Goal: Information Seeking & Learning: Learn about a topic

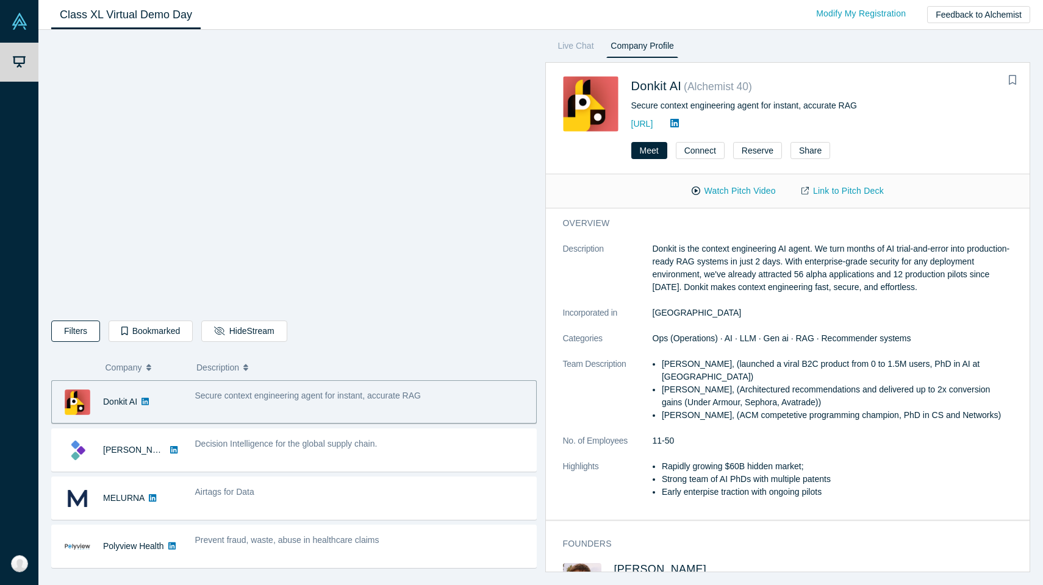
click at [82, 331] on button "Filters" at bounding box center [75, 331] width 49 height 21
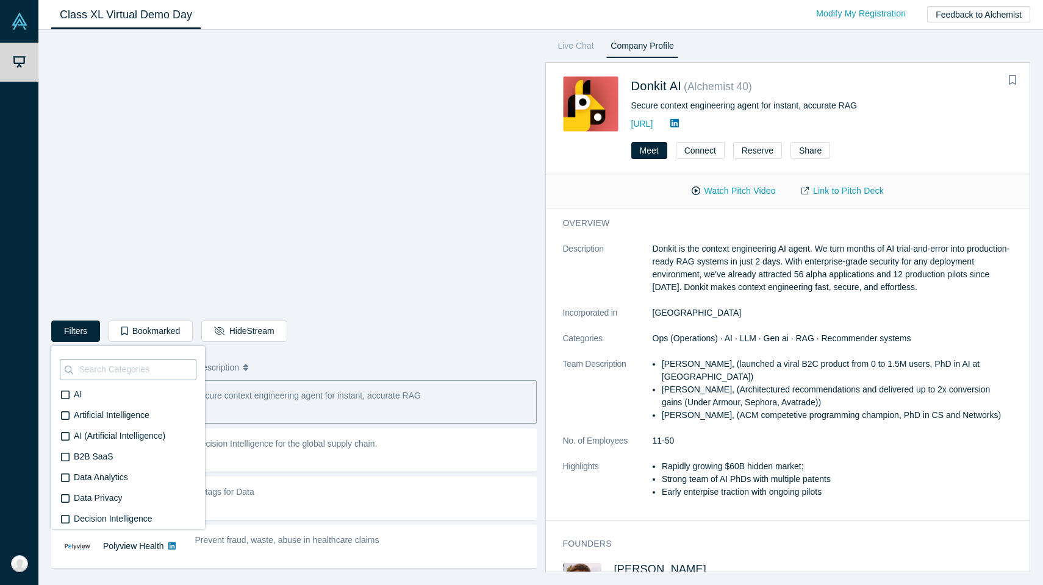
click at [126, 375] on input at bounding box center [136, 370] width 118 height 16
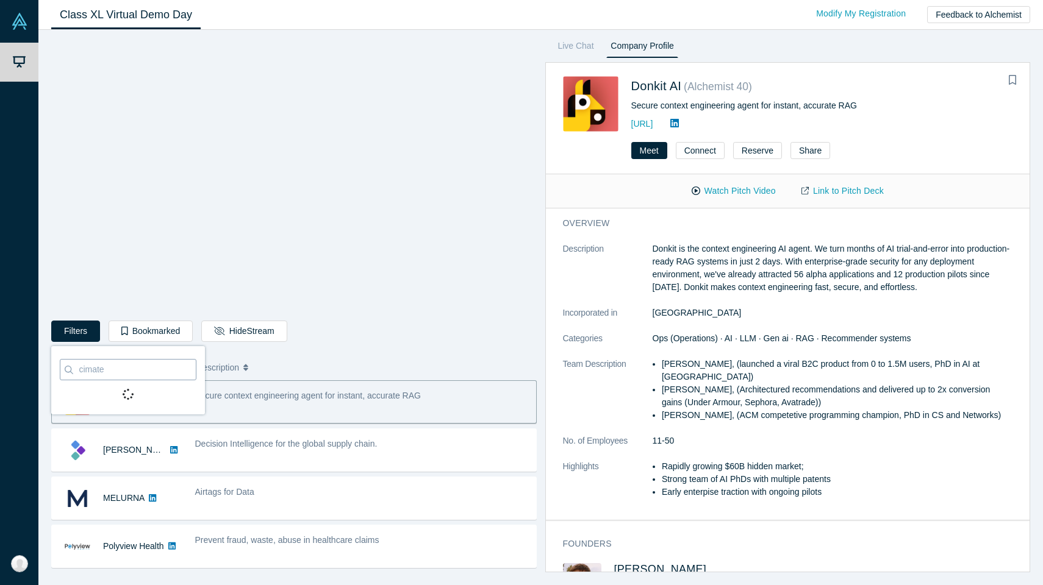
type input "cimate"
click at [99, 393] on b "Contains:" at bounding box center [94, 395] width 40 height 10
click at [0, 0] on input "Contains: ‘ cimate ’" at bounding box center [0, 0] width 0 height 0
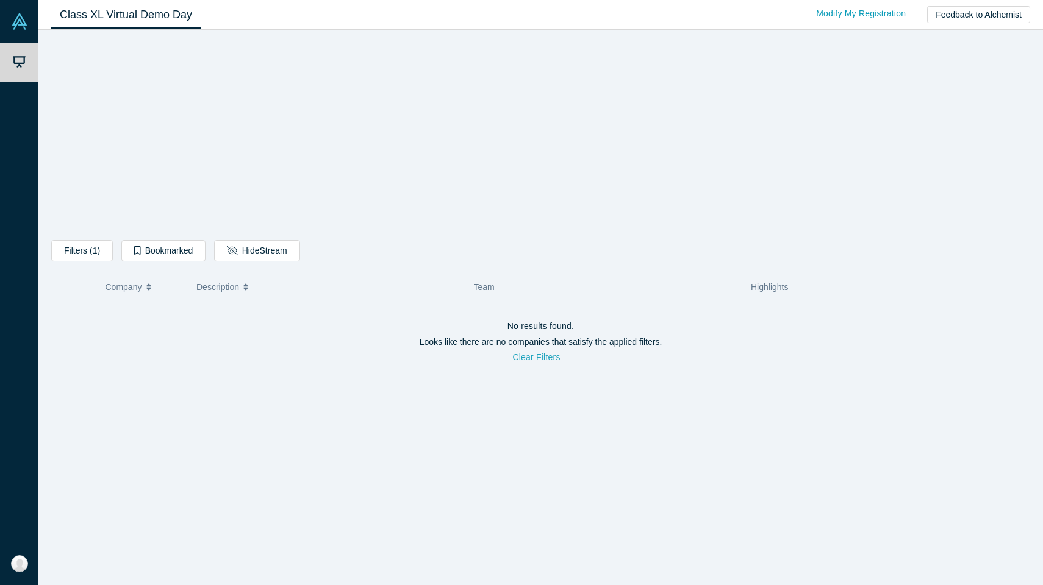
click at [511, 349] on button "Clear Filters" at bounding box center [535, 357] width 73 height 21
click at [511, 356] on button "Clear Filters" at bounding box center [535, 357] width 73 height 21
click at [148, 290] on icon "button" at bounding box center [148, 287] width 5 height 9
click at [104, 250] on button "Filters (1)" at bounding box center [82, 250] width 62 height 21
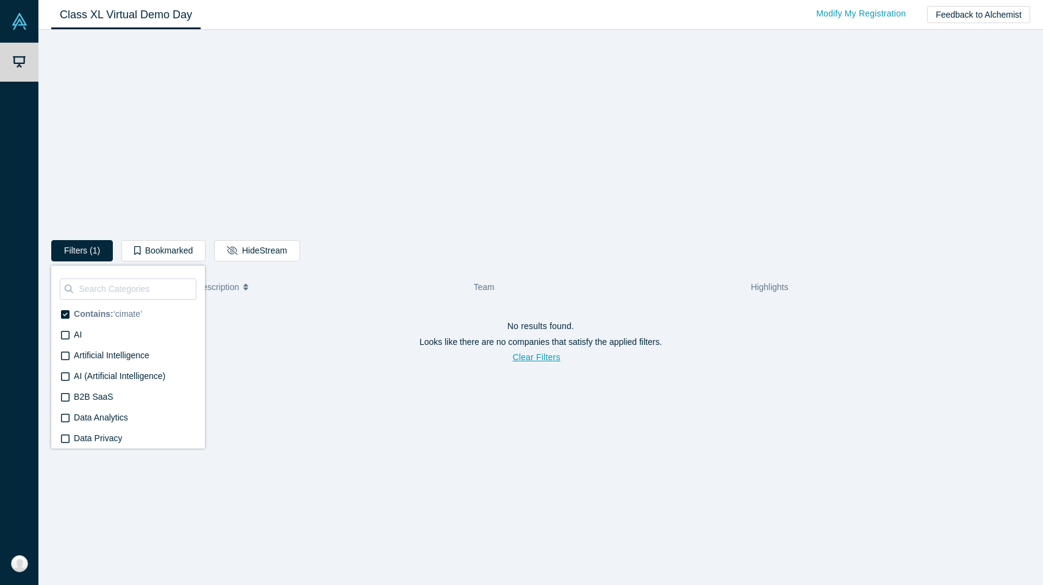
click at [60, 311] on label "Contains: ‘ cimate ’" at bounding box center [128, 314] width 137 height 21
click at [0, 0] on input "Contains: ‘ cimate ’" at bounding box center [0, 0] width 0 height 0
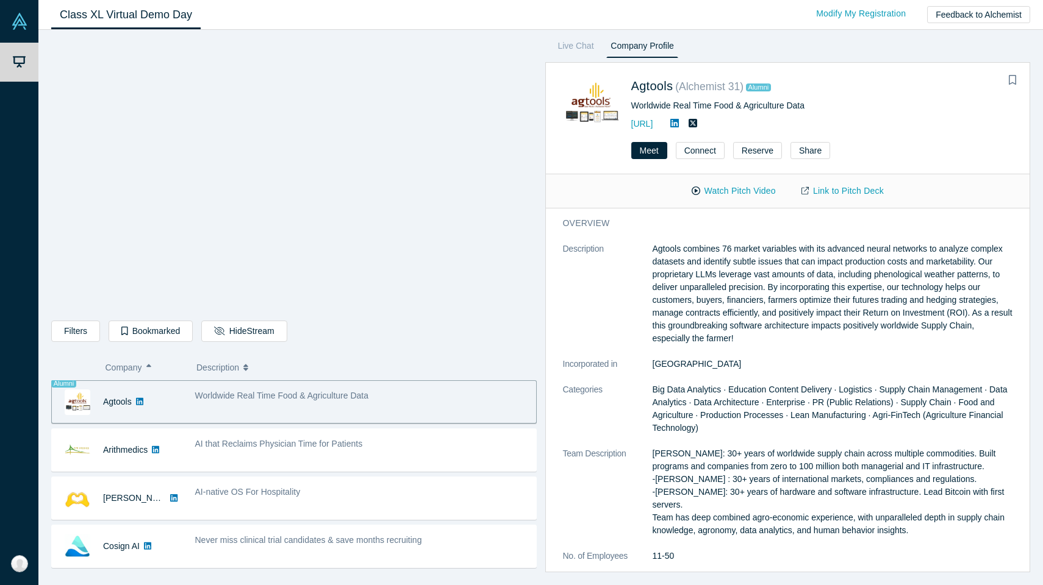
click at [243, 420] on div "Worldwide Real Time Food & Agriculture Data" at bounding box center [362, 402] width 348 height 38
click at [511, 324] on p "Agtools combines 76 market variables with its advanced neural networks to analy…" at bounding box center [832, 294] width 360 height 102
click at [511, 289] on p "Agtools combines 76 market variables with its advanced neural networks to analy…" at bounding box center [832, 294] width 360 height 102
click at [511, 196] on link "Link to Pitch Deck" at bounding box center [842, 190] width 108 height 21
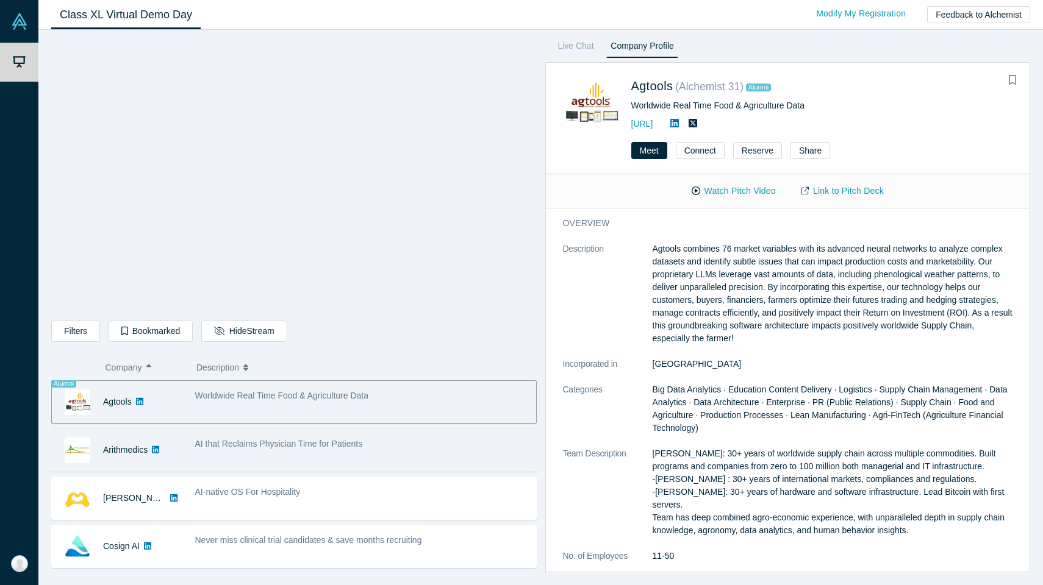
click at [214, 463] on div "AI that Reclaims Physician Time for Patients" at bounding box center [362, 450] width 348 height 38
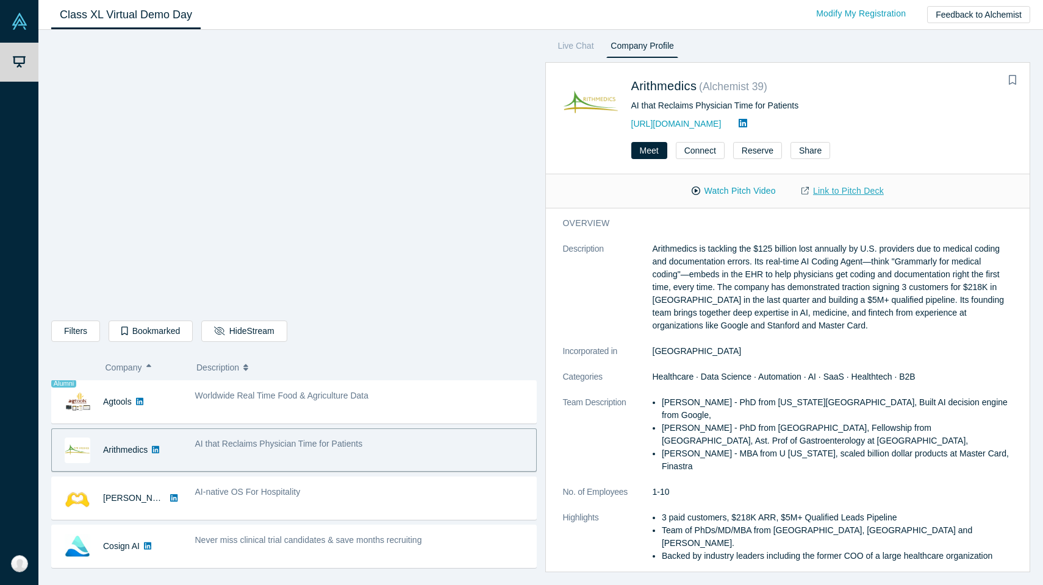
click at [511, 193] on link "Link to Pitch Deck" at bounding box center [842, 190] width 108 height 21
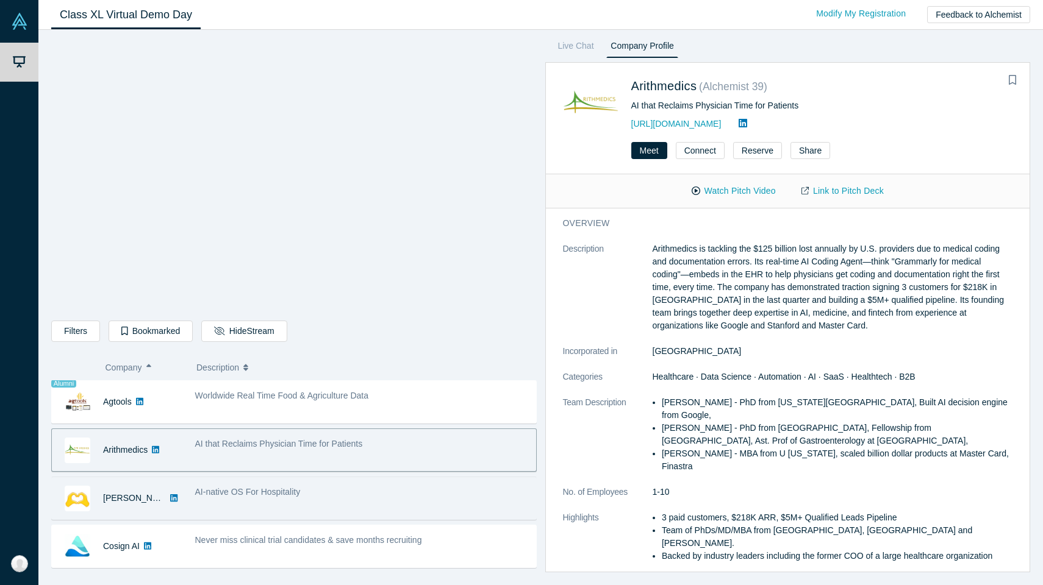
click at [335, 492] on div "AI-native OS For Hospitality" at bounding box center [362, 492] width 335 height 13
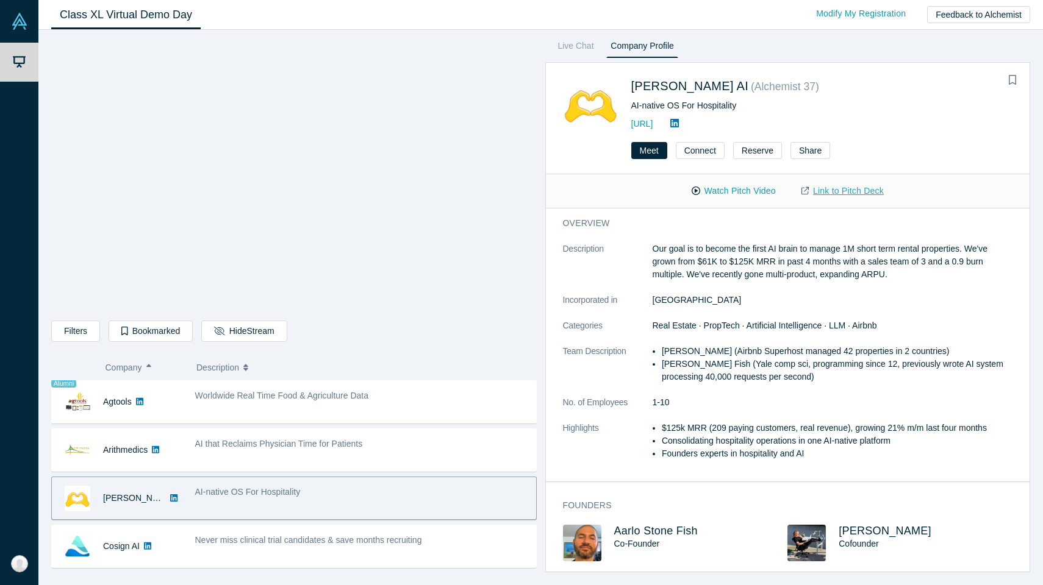
click at [511, 199] on link "Link to Pitch Deck" at bounding box center [842, 190] width 108 height 21
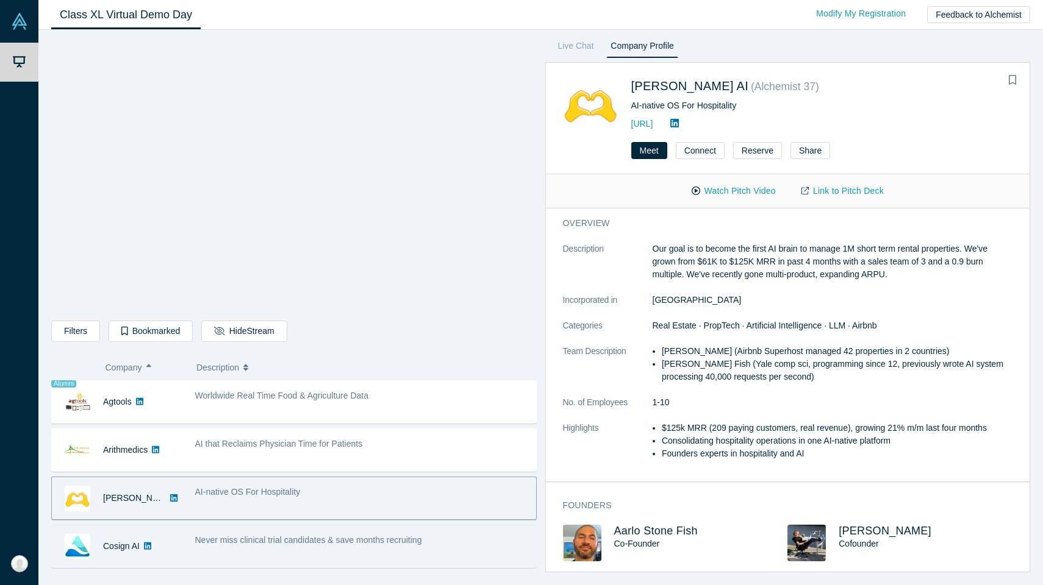
click at [420, 554] on div "Never miss clinical trial candidates & save months recruiting" at bounding box center [362, 546] width 348 height 38
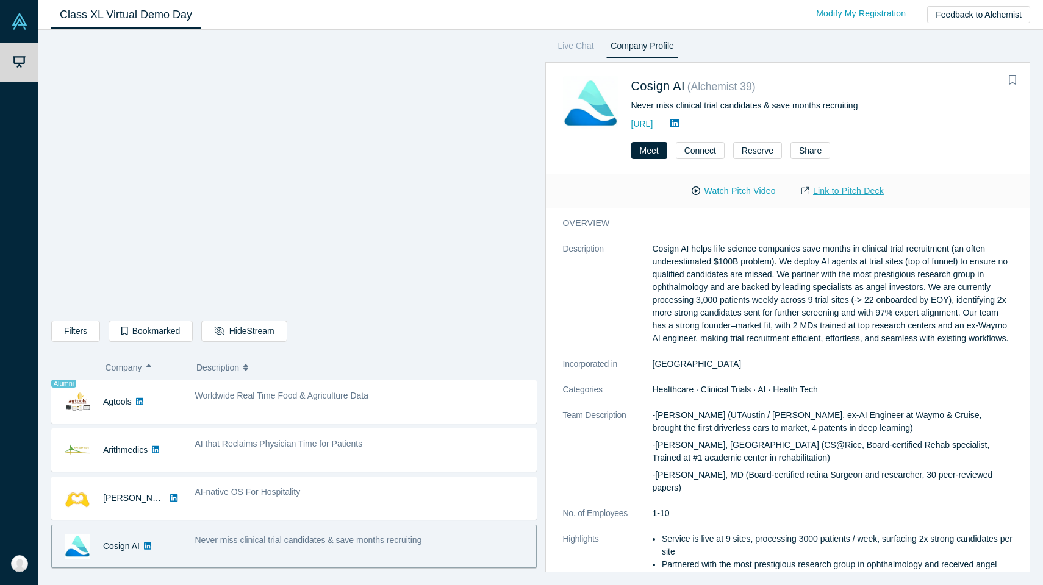
click at [511, 190] on link "Link to Pitch Deck" at bounding box center [842, 190] width 108 height 21
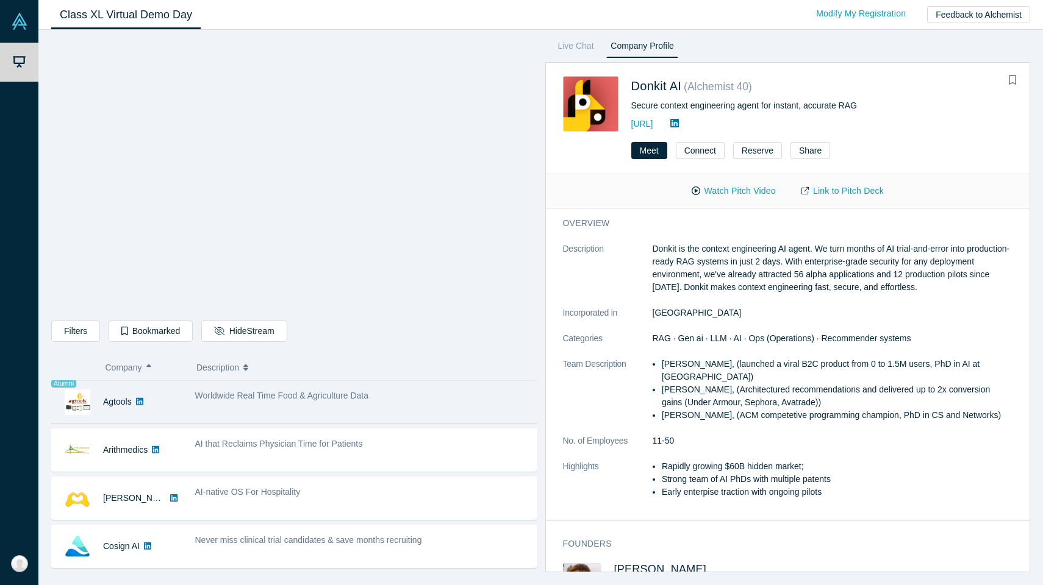
scroll to position [92, 0]
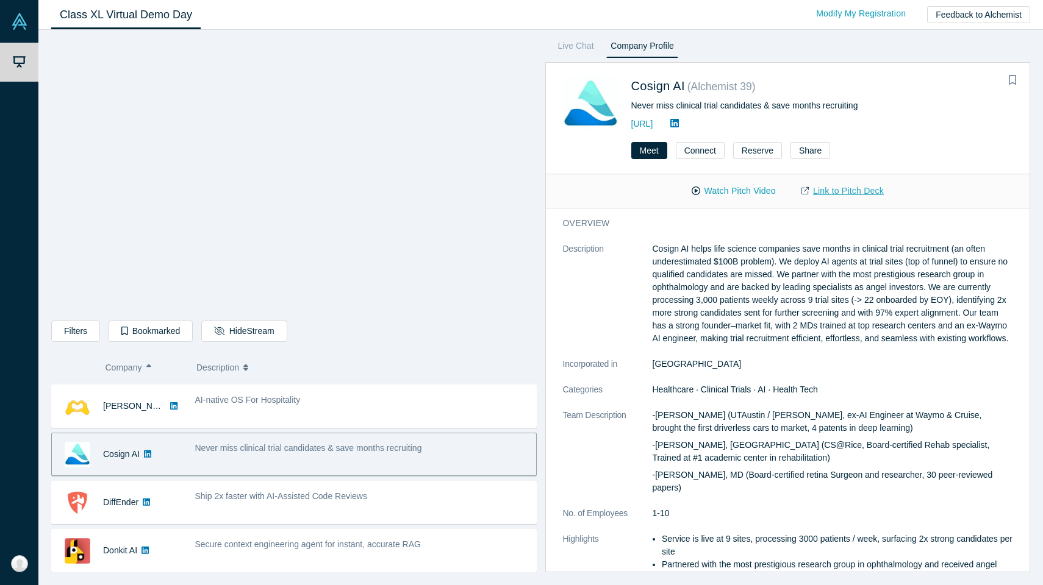
click at [511, 196] on link "Link to Pitch Deck" at bounding box center [842, 190] width 108 height 21
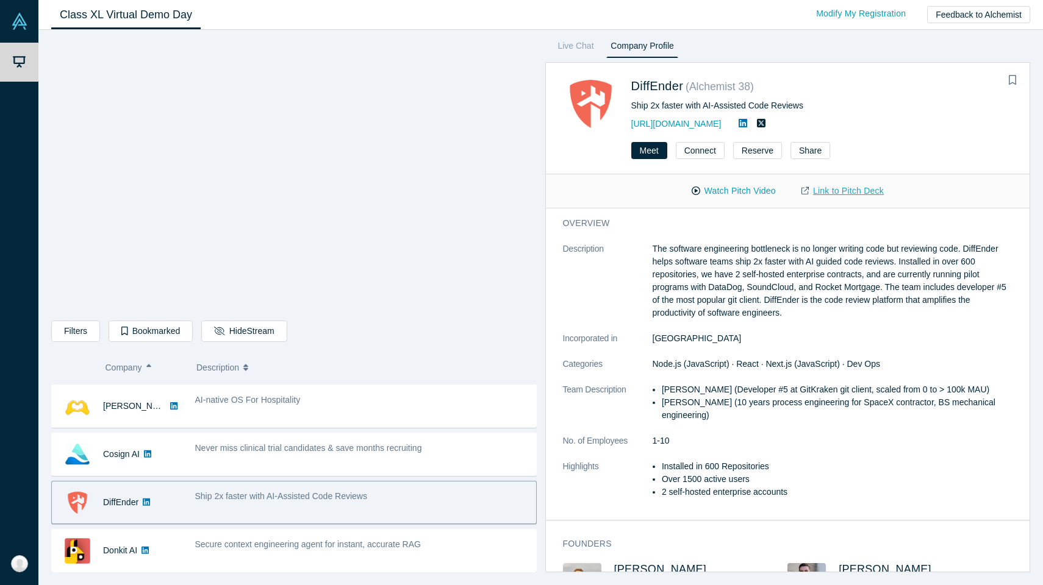
click at [511, 190] on link "Link to Pitch Deck" at bounding box center [842, 190] width 108 height 21
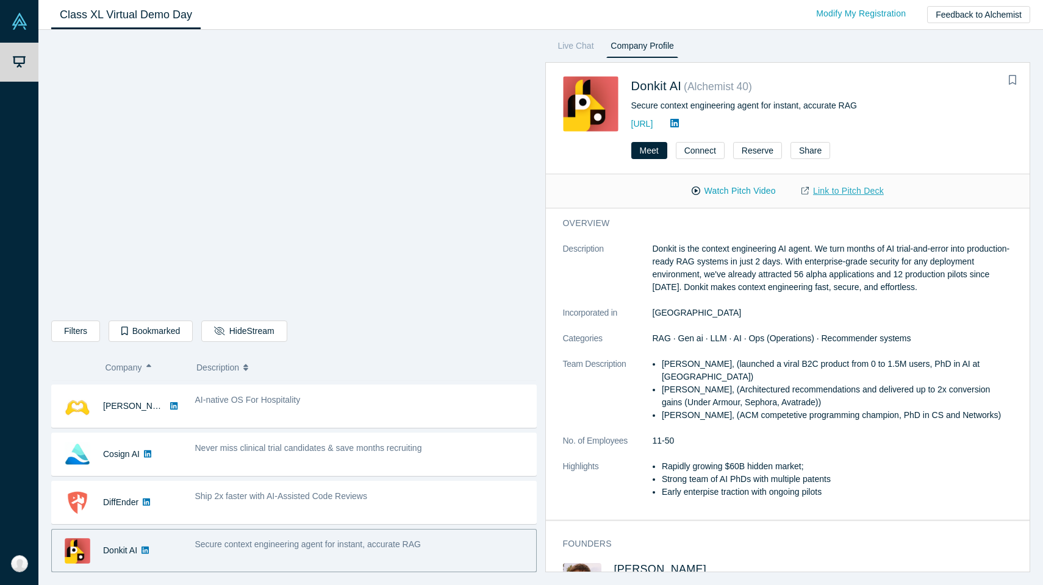
click at [511, 196] on link "Link to Pitch Deck" at bounding box center [842, 190] width 108 height 21
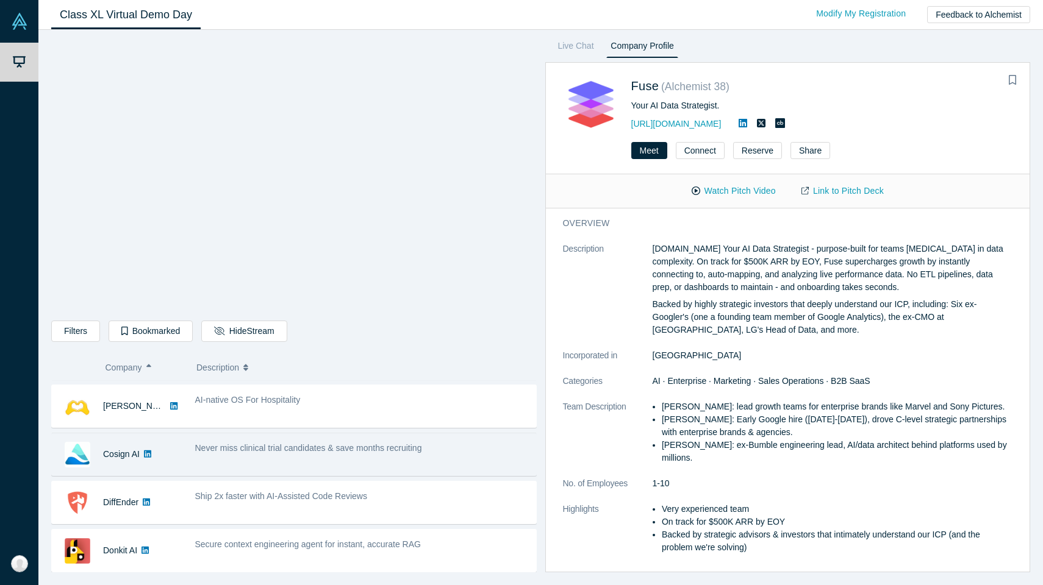
scroll to position [140, 0]
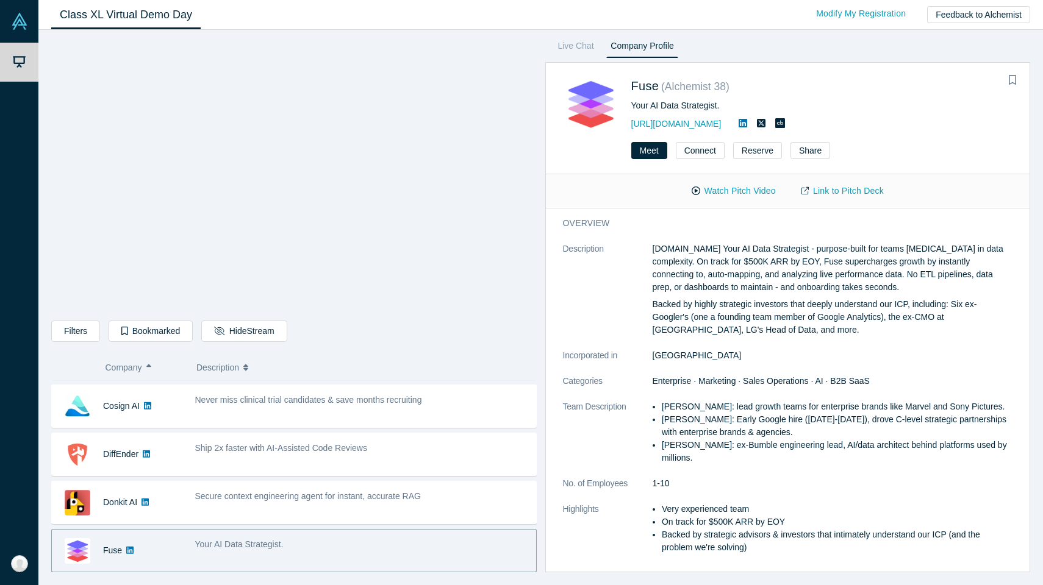
click at [511, 178] on div "Watch Pitch Video Link to Pitch Deck" at bounding box center [788, 191] width 484 height 34
click at [511, 196] on link "Link to Pitch Deck" at bounding box center [842, 190] width 108 height 21
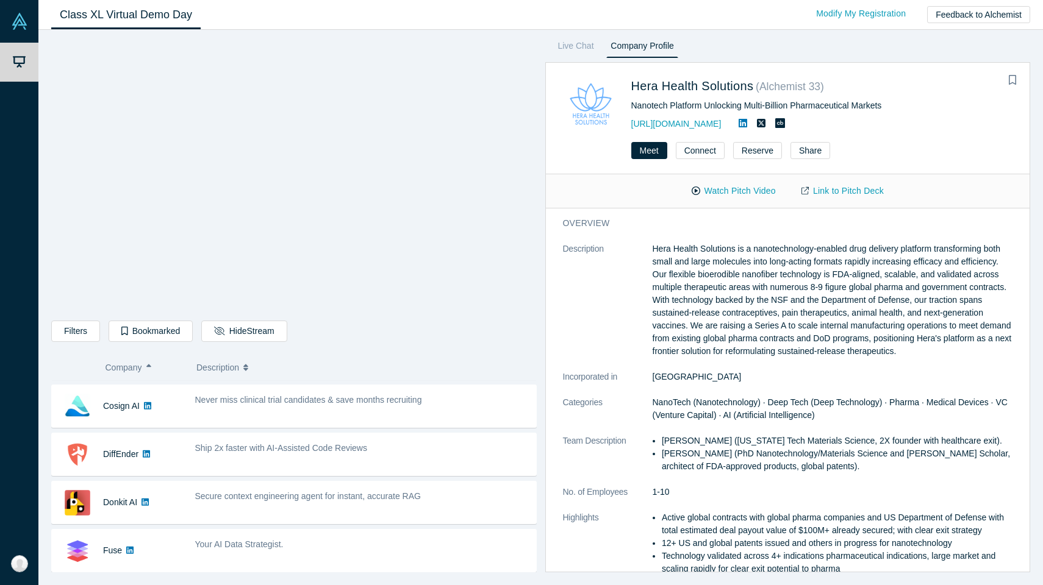
scroll to position [188, 0]
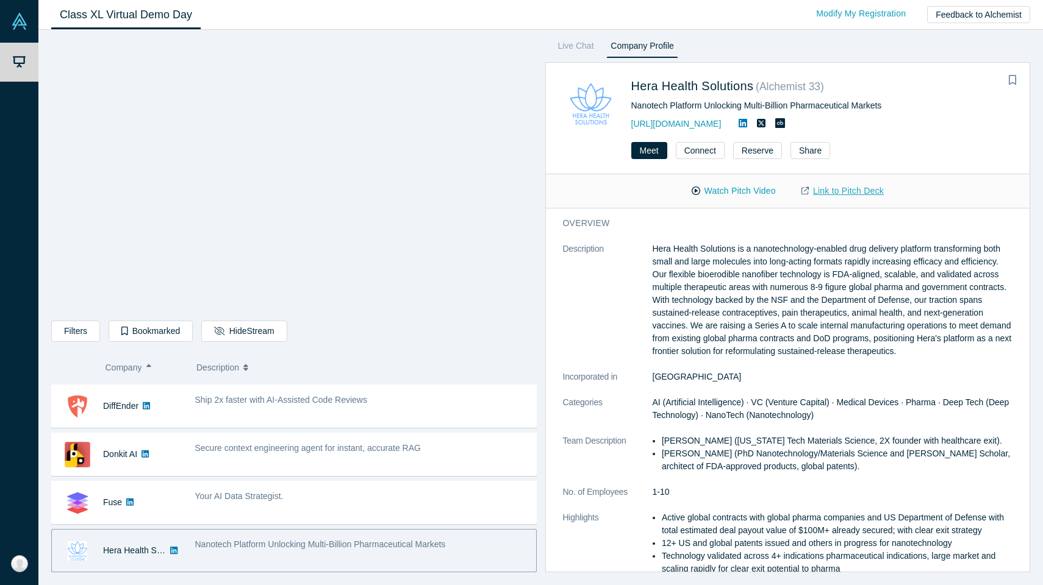
click at [511, 195] on link "Link to Pitch Deck" at bounding box center [842, 190] width 108 height 21
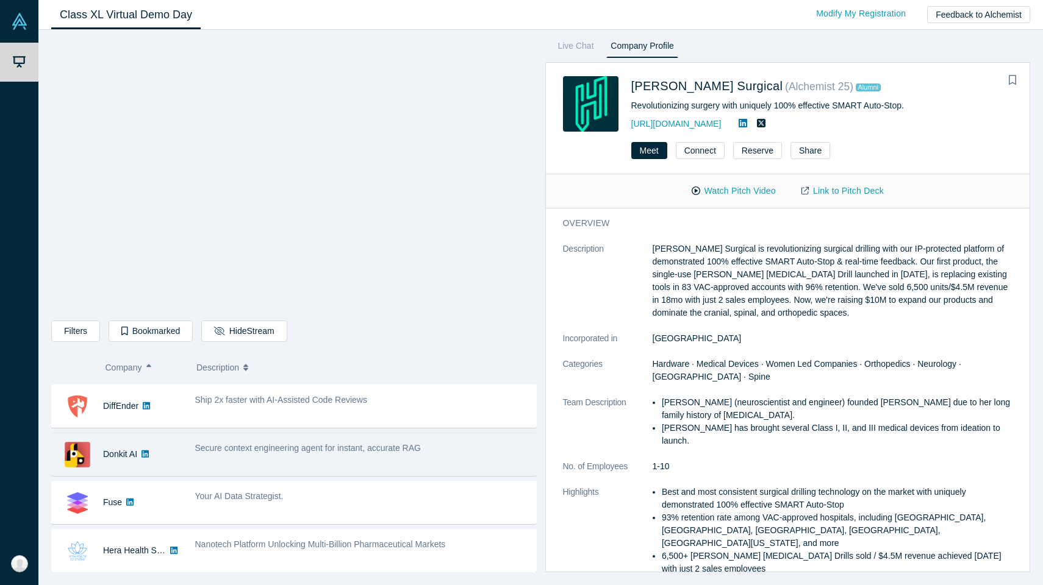
scroll to position [237, 0]
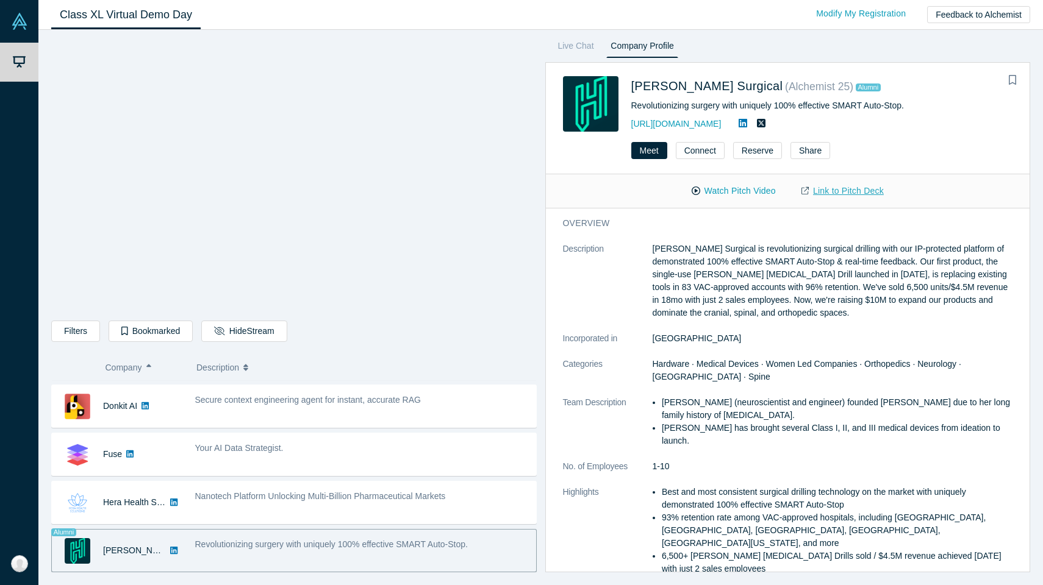
click at [511, 195] on link "Link to Pitch Deck" at bounding box center [842, 190] width 108 height 21
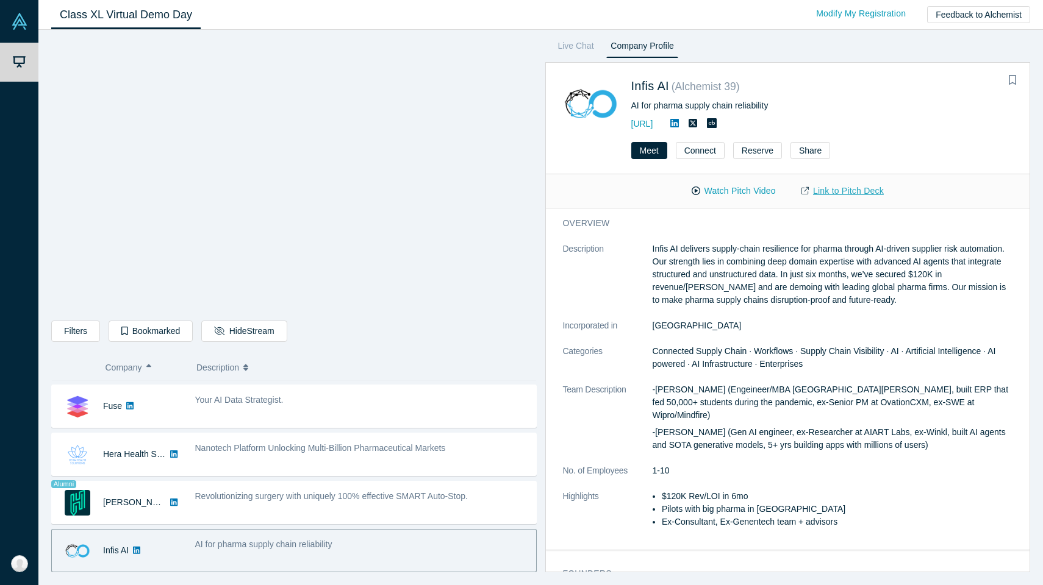
click at [511, 190] on link "Link to Pitch Deck" at bounding box center [842, 190] width 108 height 21
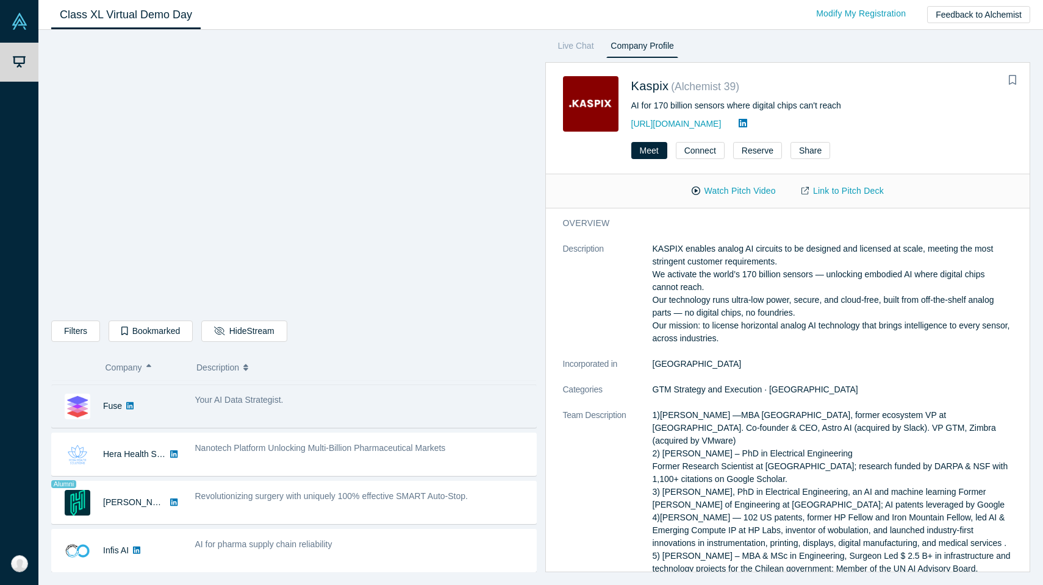
scroll to position [333, 0]
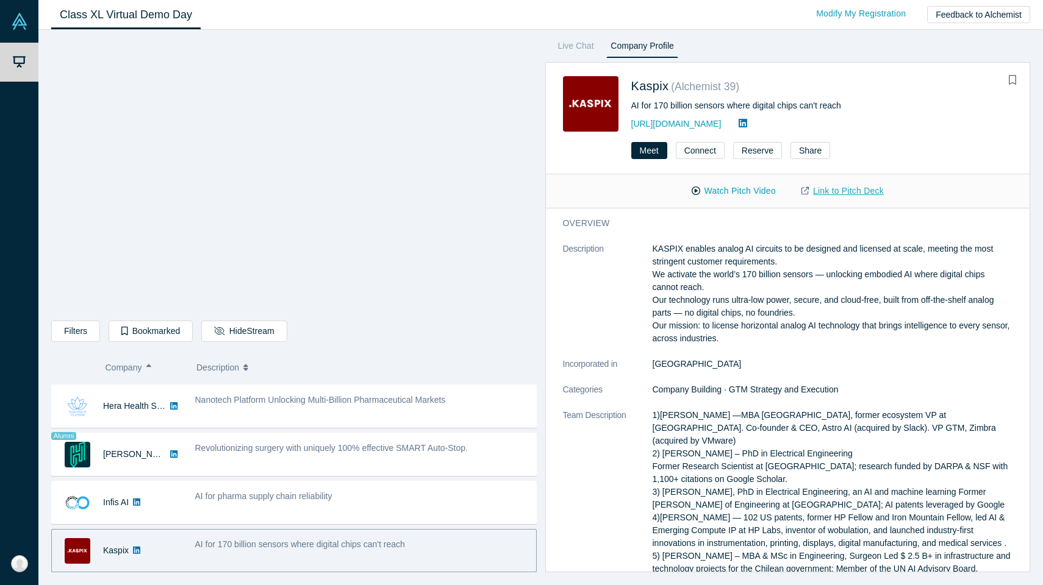
click at [511, 189] on link "Link to Pitch Deck" at bounding box center [842, 190] width 108 height 21
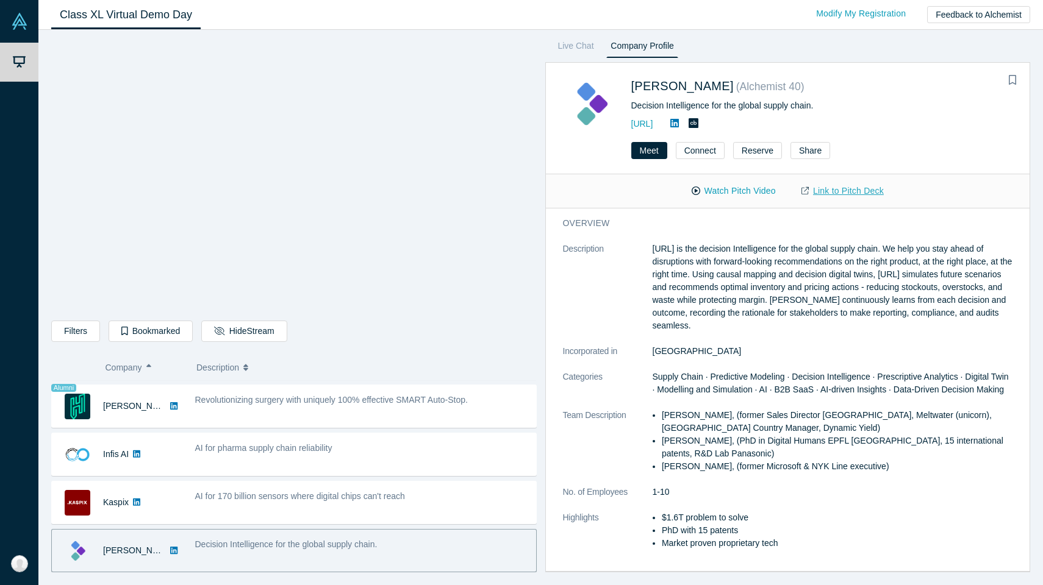
click at [511, 190] on link "Link to Pitch Deck" at bounding box center [842, 190] width 108 height 21
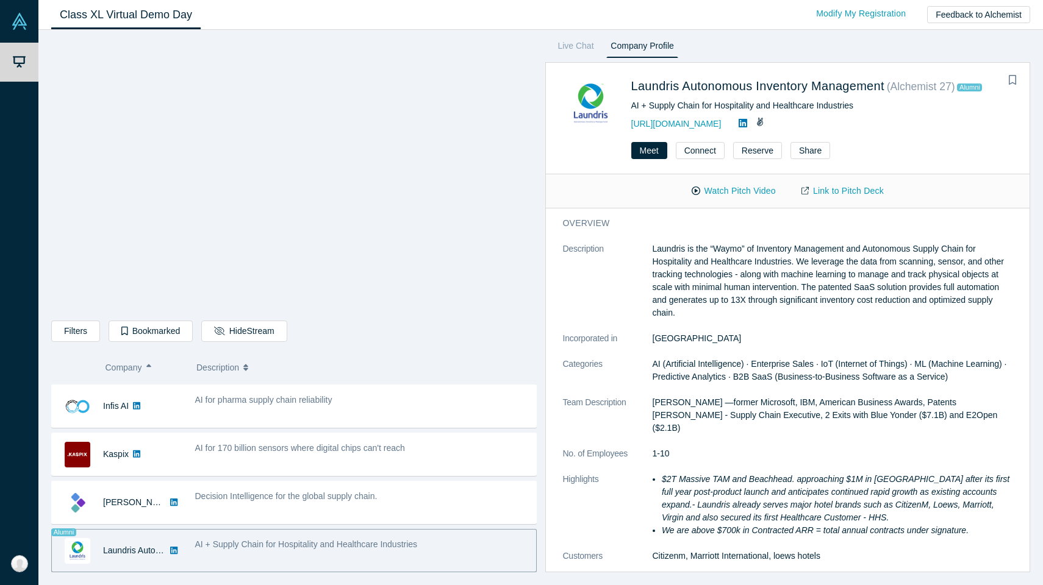
click at [511, 195] on link "Link to Pitch Deck" at bounding box center [842, 190] width 108 height 21
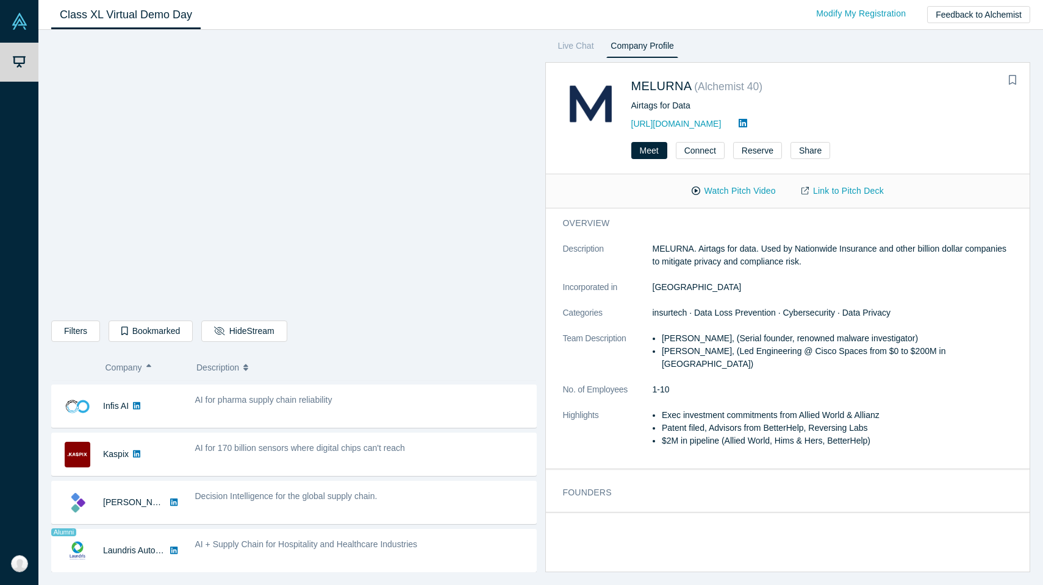
scroll to position [477, 0]
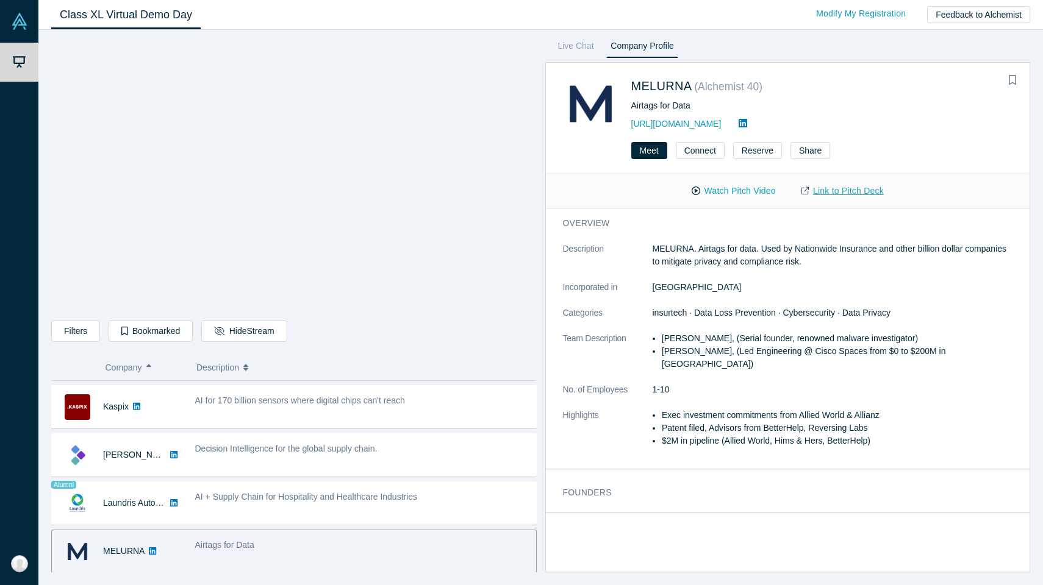
click at [511, 196] on link "Link to Pitch Deck" at bounding box center [842, 190] width 108 height 21
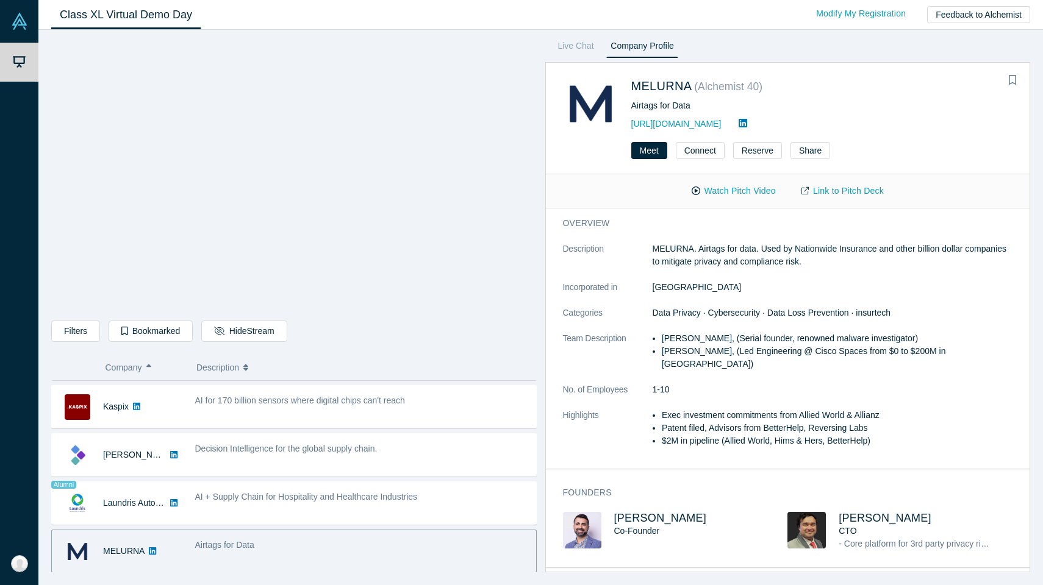
scroll to position [526, 0]
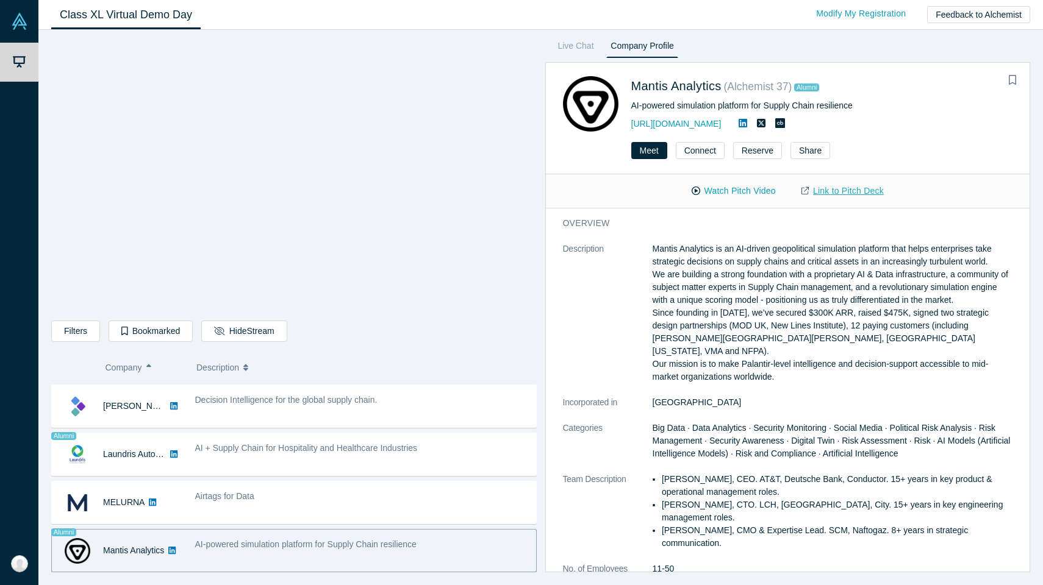
click at [511, 198] on link "Link to Pitch Deck" at bounding box center [842, 190] width 108 height 21
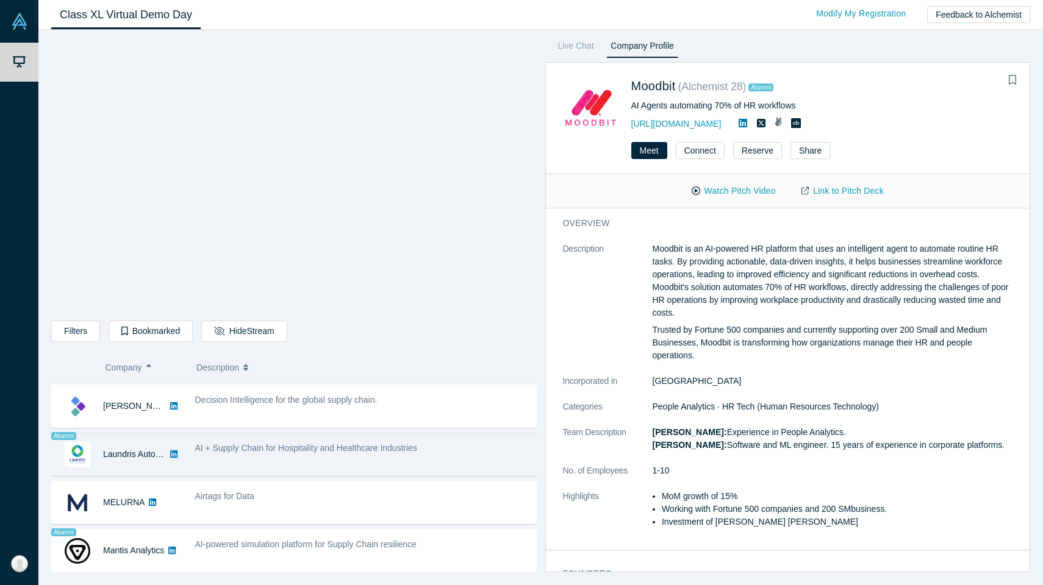
scroll to position [574, 0]
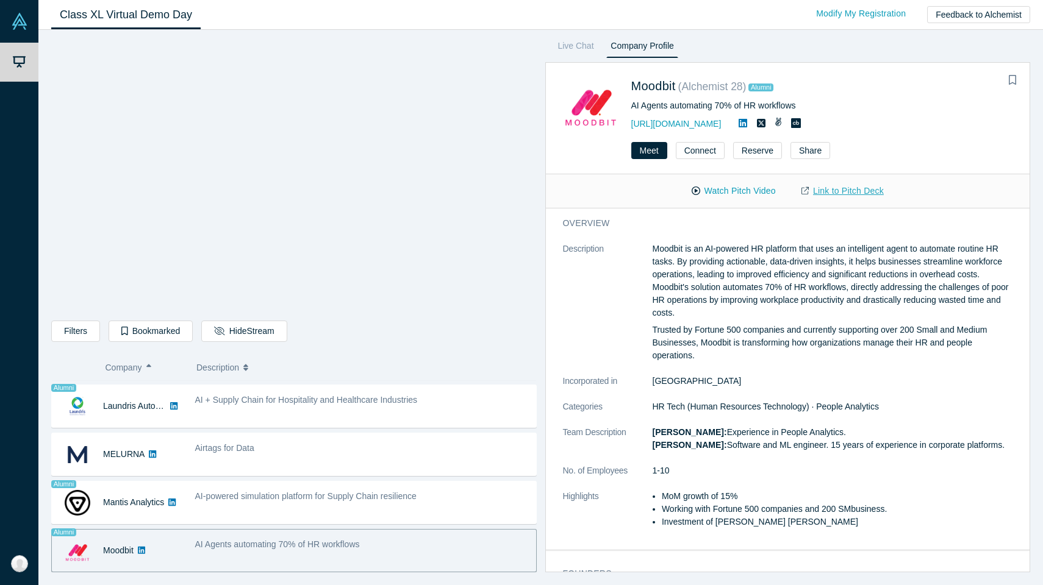
click at [511, 193] on link "Link to Pitch Deck" at bounding box center [842, 190] width 108 height 21
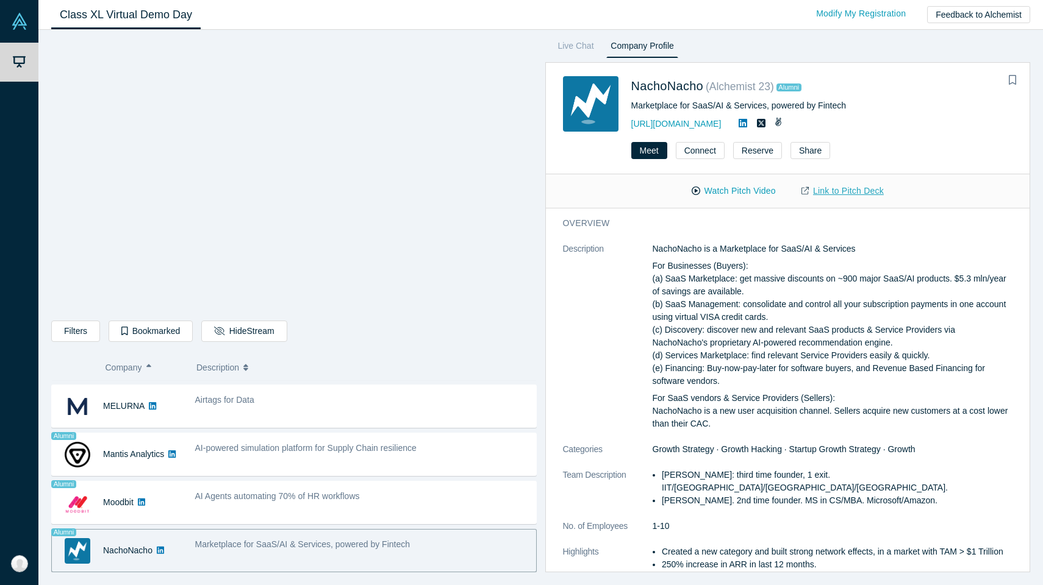
click at [511, 192] on link "Link to Pitch Deck" at bounding box center [842, 190] width 108 height 21
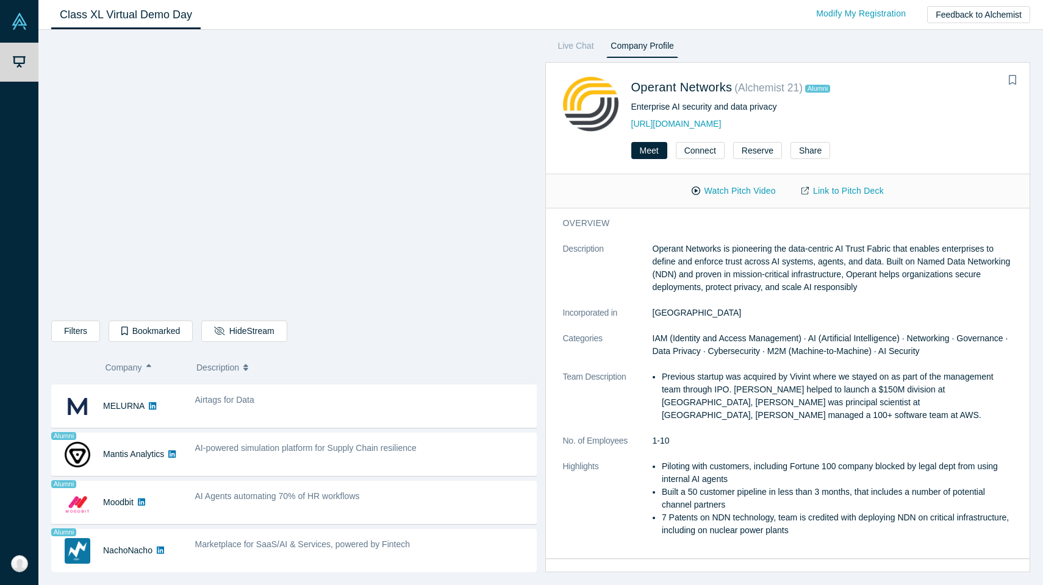
scroll to position [670, 0]
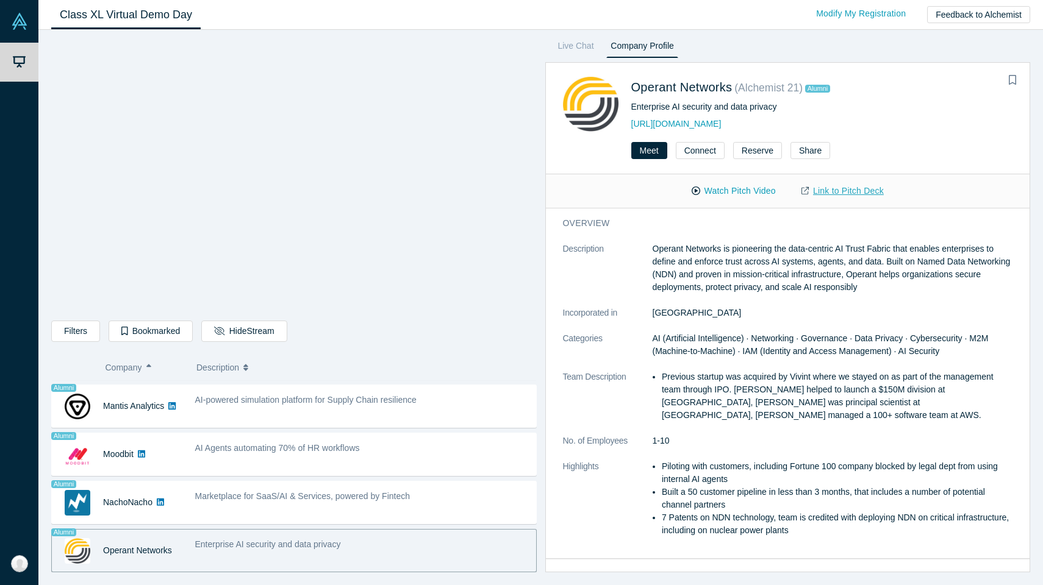
click at [511, 191] on link "Link to Pitch Deck" at bounding box center [842, 190] width 108 height 21
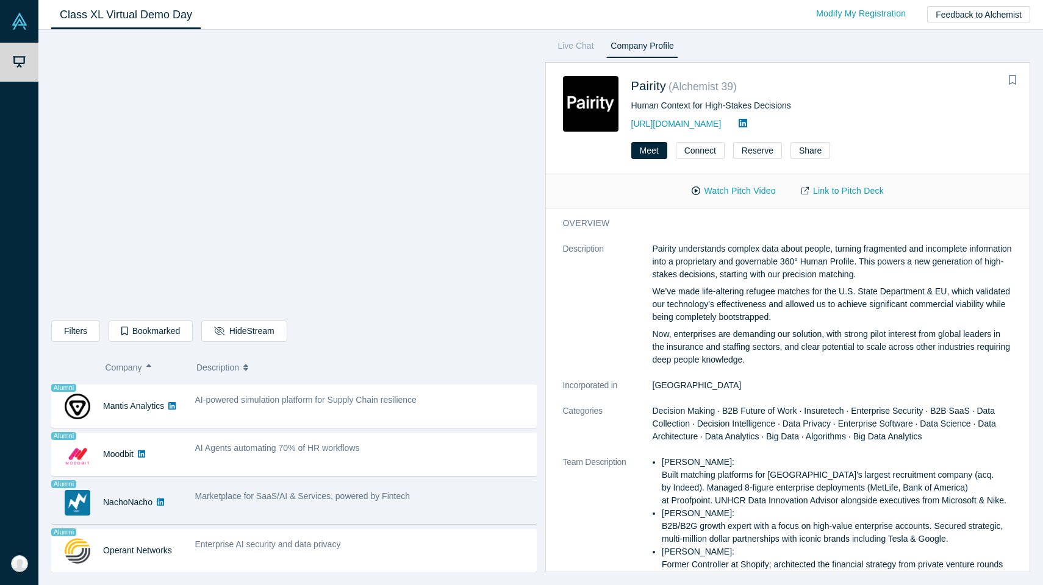
scroll to position [718, 0]
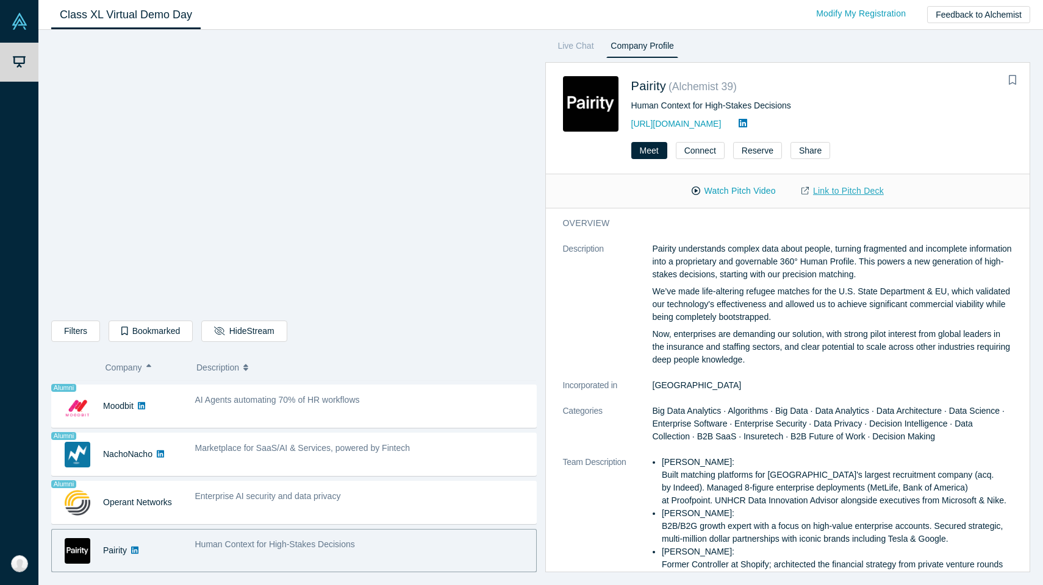
click at [511, 186] on link "Link to Pitch Deck" at bounding box center [842, 190] width 108 height 21
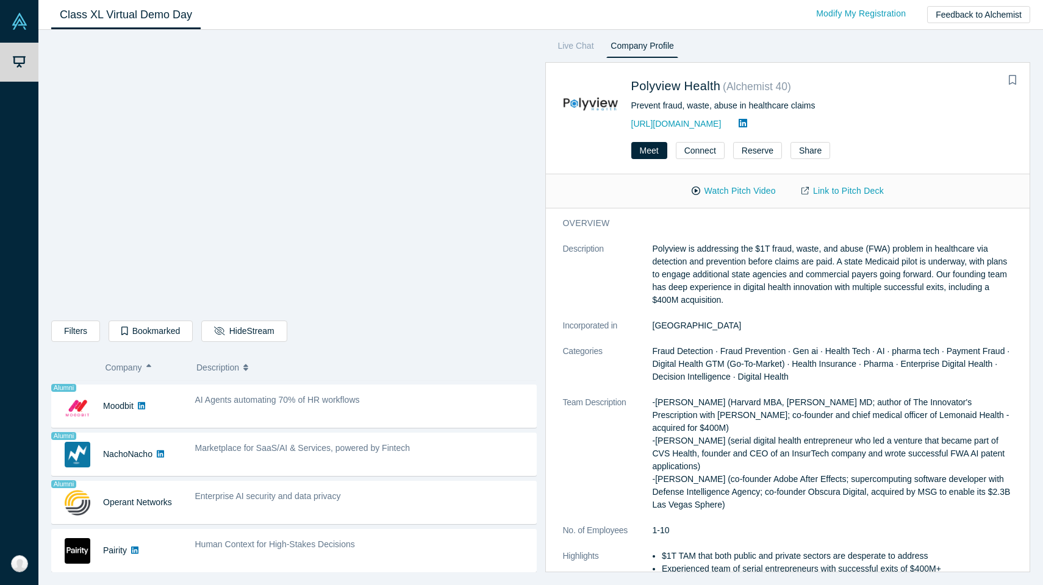
scroll to position [766, 0]
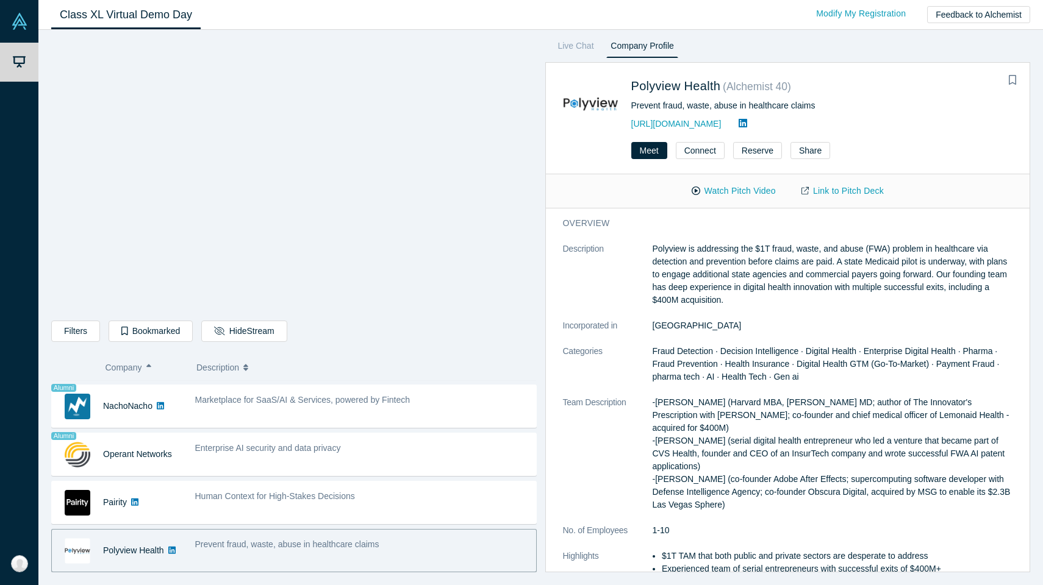
click at [511, 186] on link "Link to Pitch Deck" at bounding box center [842, 190] width 108 height 21
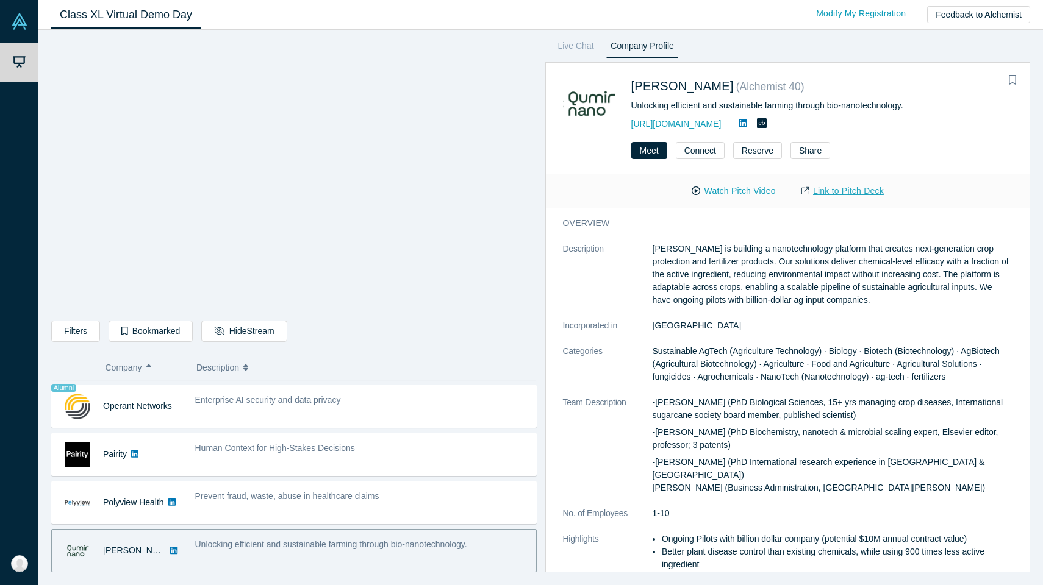
click at [511, 195] on link "Link to Pitch Deck" at bounding box center [842, 190] width 108 height 21
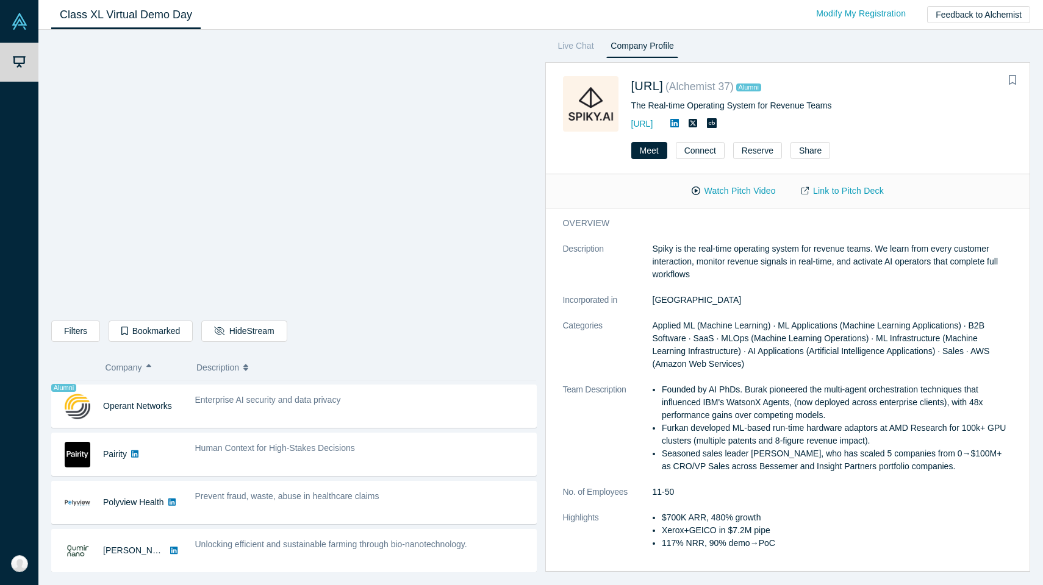
scroll to position [863, 0]
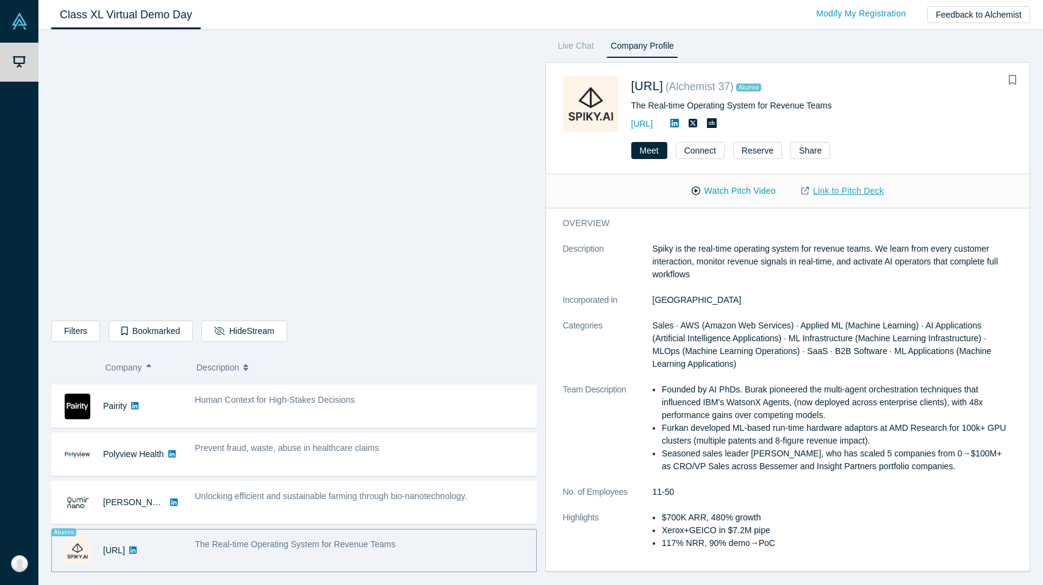
click at [511, 187] on link "Link to Pitch Deck" at bounding box center [842, 190] width 108 height 21
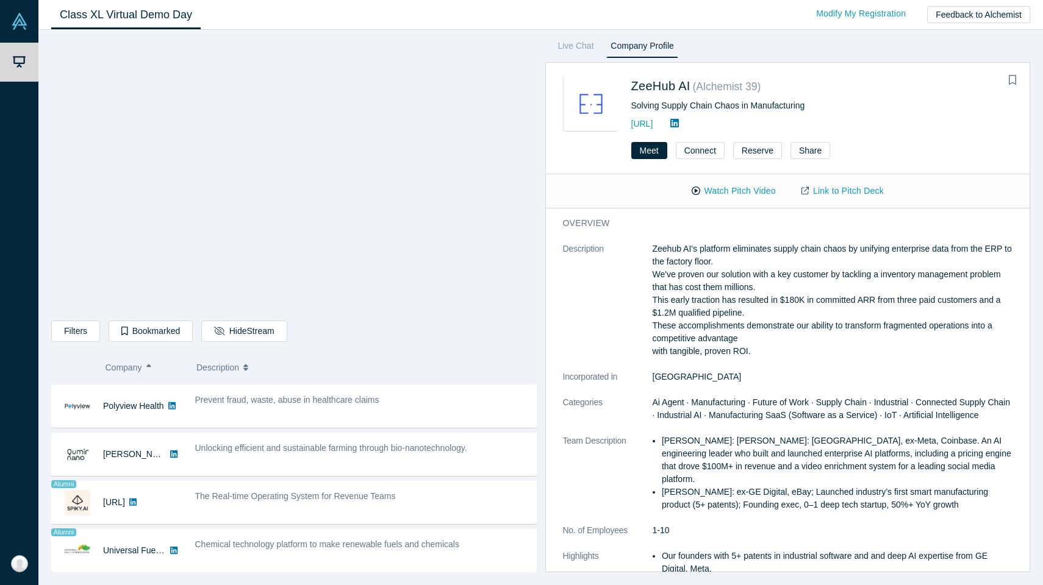
scroll to position [959, 0]
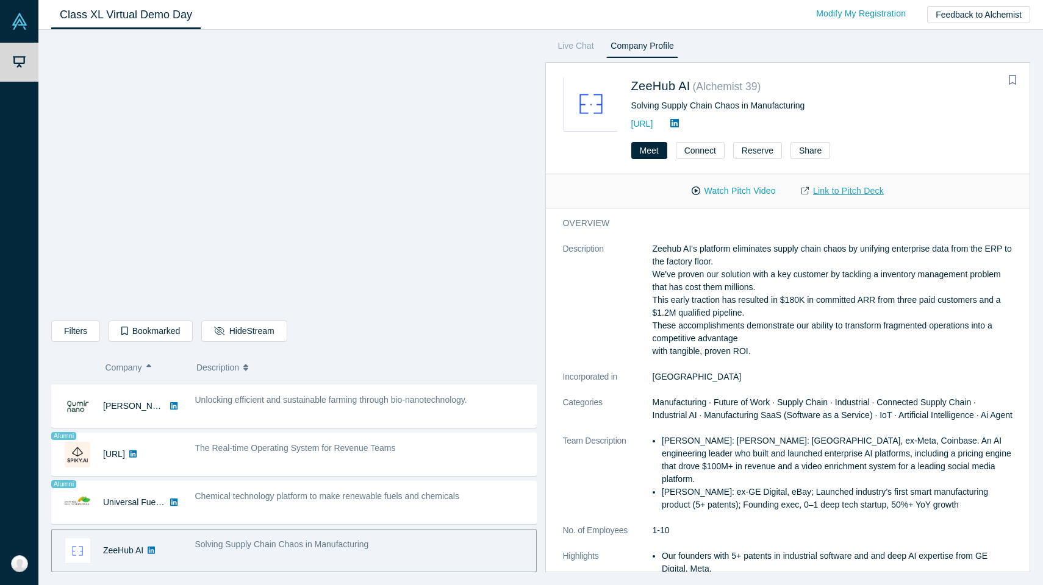
click at [511, 190] on link "Link to Pitch Deck" at bounding box center [842, 190] width 108 height 21
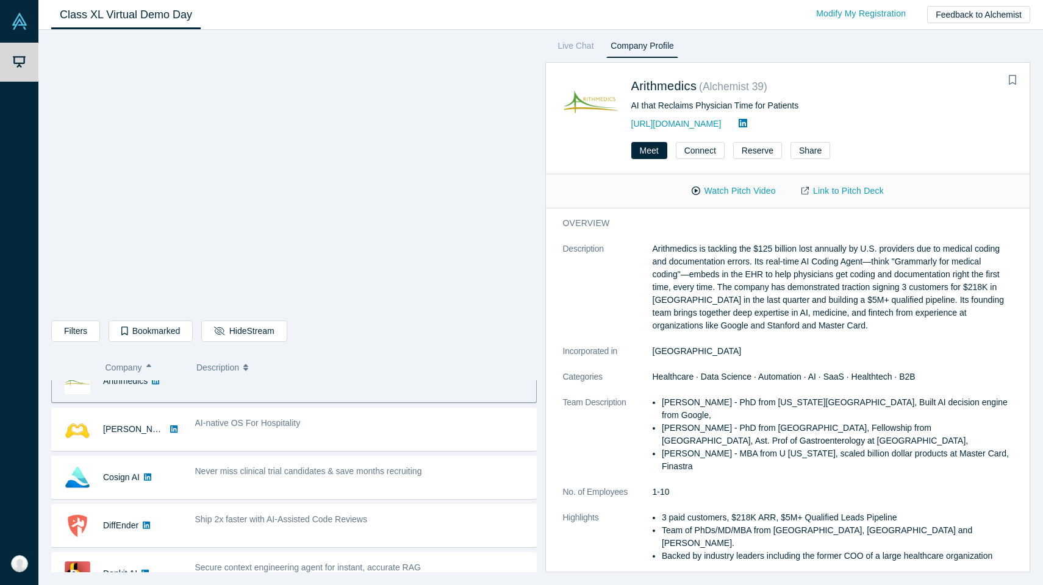
scroll to position [0, 0]
